Goal: Ask a question

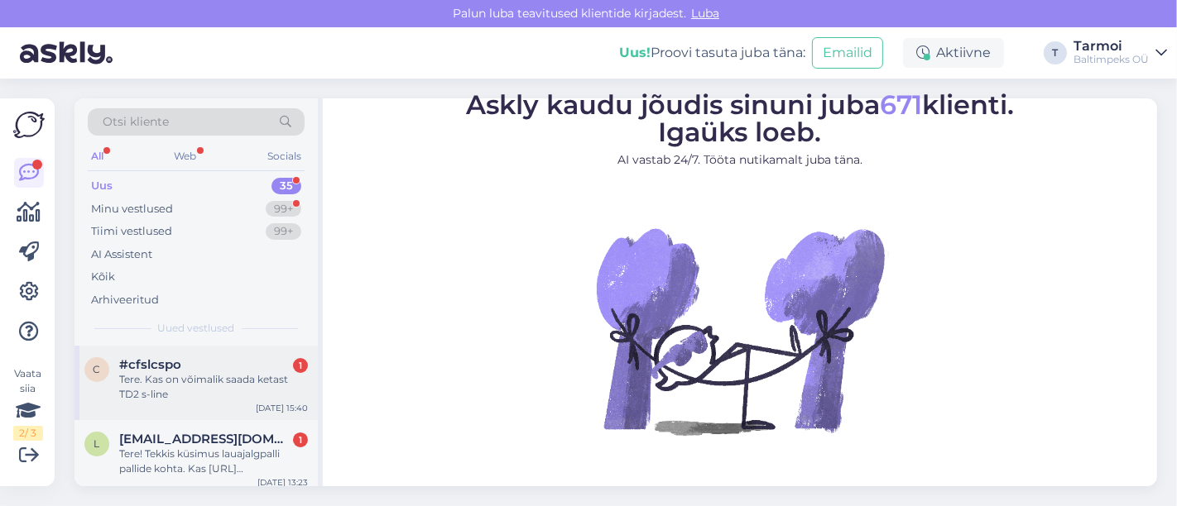
click at [141, 369] on span "#cfslcspo" at bounding box center [150, 364] width 62 height 15
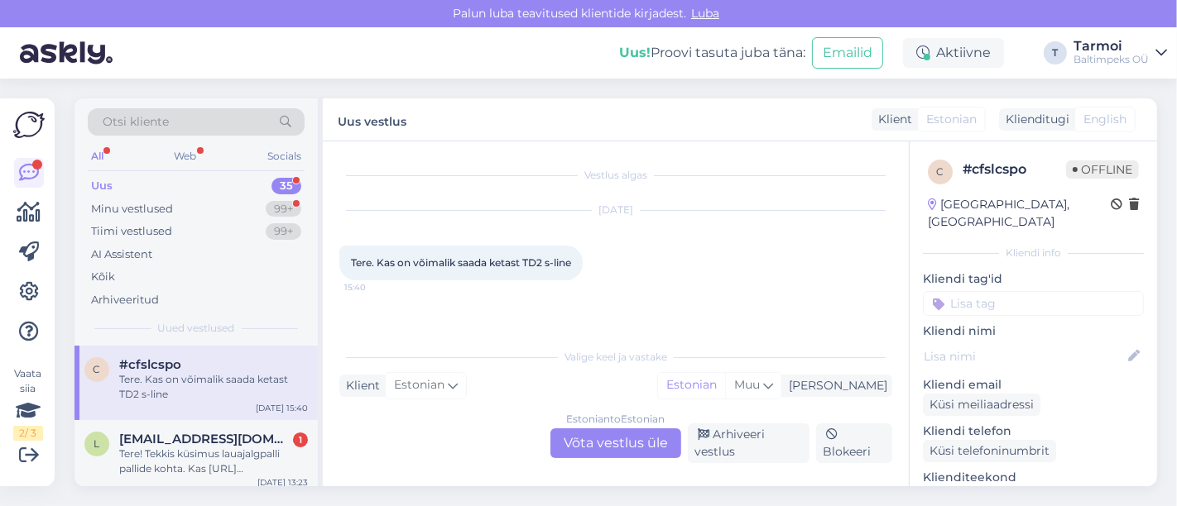
click at [0, 228] on div "Vaata siia 2 / 3 Võimalused Veendu, et Askly loob sulle väärtust. Sulge Ühenda …" at bounding box center [27, 292] width 55 height 388
drag, startPoint x: 466, startPoint y: 1, endPoint x: 662, endPoint y: 435, distance: 476.6
click at [662, 435] on div "Estonian to Estonian Võta vestlus üle" at bounding box center [615, 444] width 131 height 30
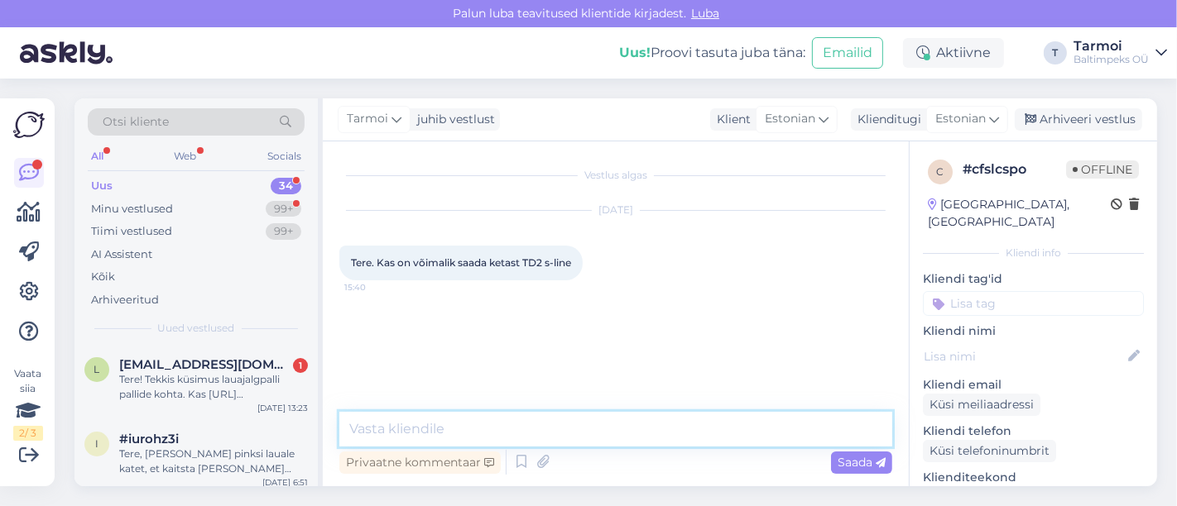
click at [489, 429] on textarea at bounding box center [615, 429] width 553 height 35
click at [489, 429] on textarea "Tere, mKas ket talm on" at bounding box center [615, 429] width 553 height 35
click at [397, 424] on textarea "Tere, mKas ket talm on" at bounding box center [615, 429] width 553 height 35
click at [434, 424] on textarea "Tere, Kas ket talm on" at bounding box center [615, 429] width 553 height 35
click at [462, 431] on textarea "Tere, Kas kettalm on" at bounding box center [615, 429] width 553 height 35
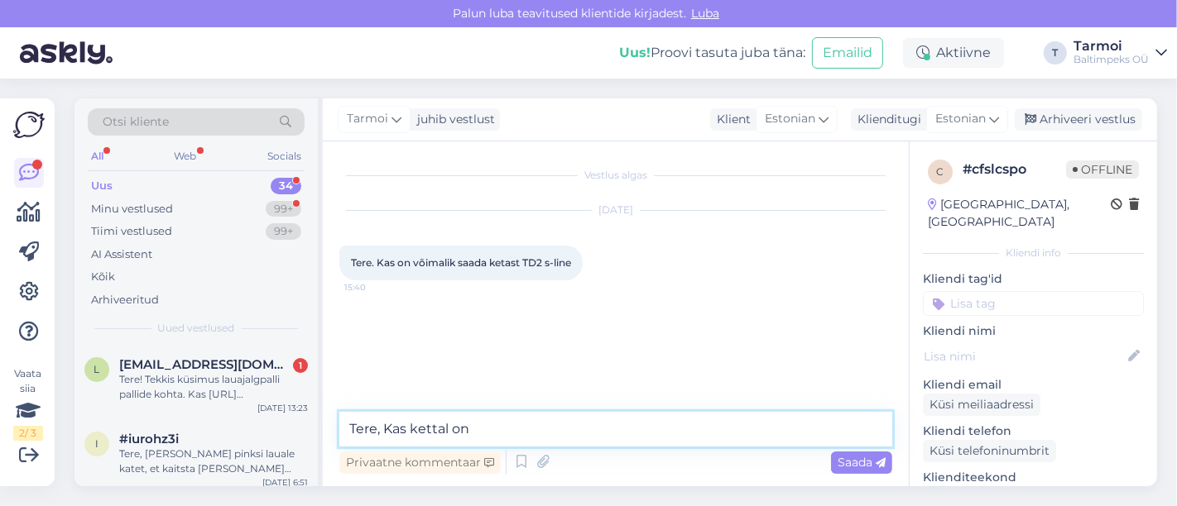
click at [500, 436] on textarea "Tere, Kas kettal on" at bounding box center [615, 429] width 553 height 35
click at [557, 424] on textarea "Tere, Kas kettal on erinevad varitsioonid?" at bounding box center [615, 429] width 553 height 35
type textarea "Tere, Kas kettal on erinevad variatsioonid?"
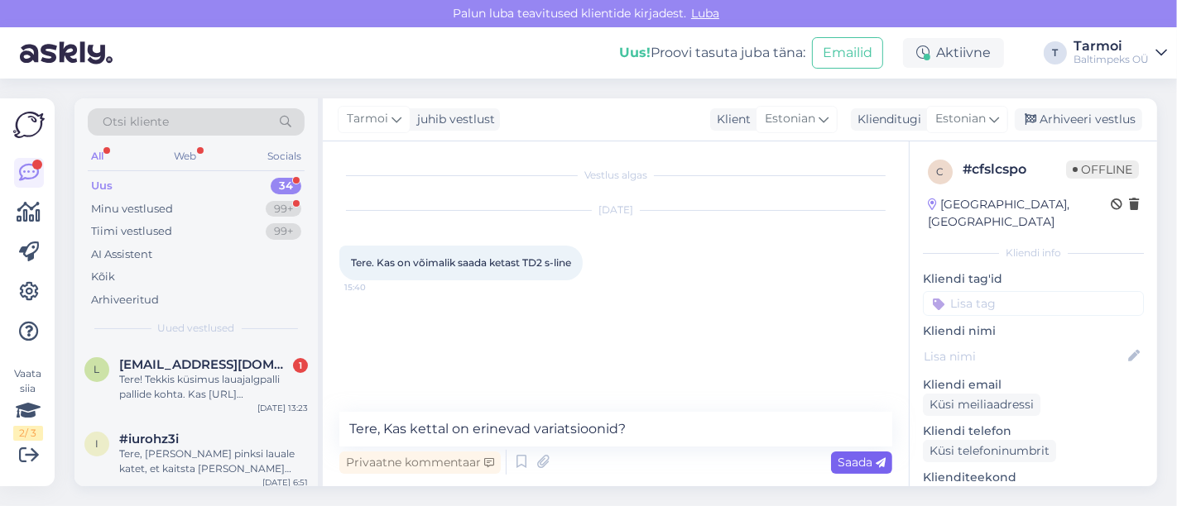
click at [854, 466] on span "Saada" at bounding box center [861, 462] width 48 height 15
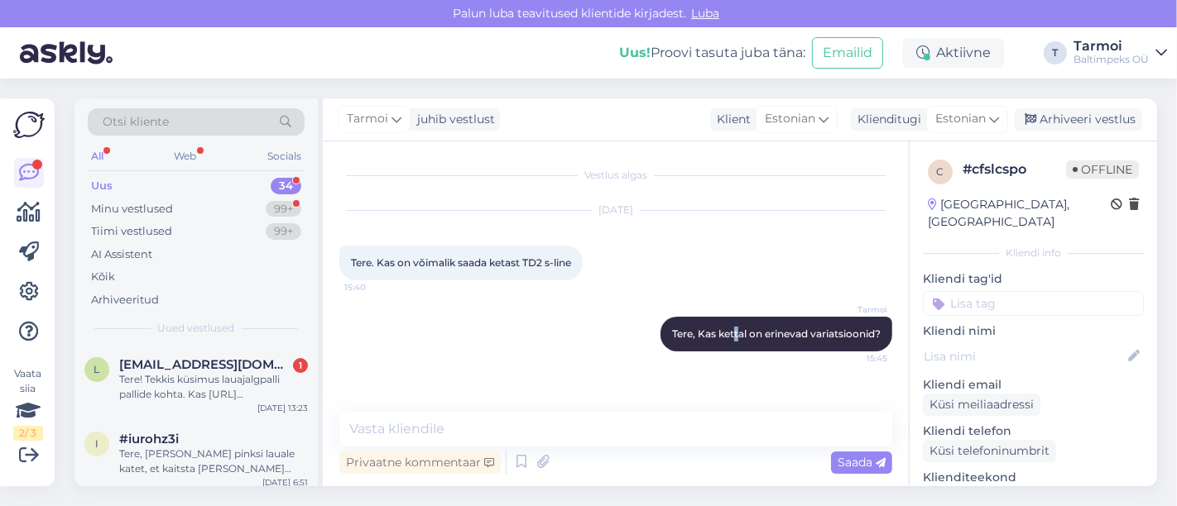
click at [735, 308] on div "Tarmoi Tere, Kas kettal on erinevad variatsioonid? 15:45" at bounding box center [615, 334] width 553 height 71
click at [736, 310] on div "Tarmoi Tere, Kas kettal on erinevad variatsioonid? 15:45" at bounding box center [615, 334] width 553 height 71
click at [668, 214] on div "[DATE]" at bounding box center [615, 210] width 553 height 15
